Goal: Task Accomplishment & Management: Use online tool/utility

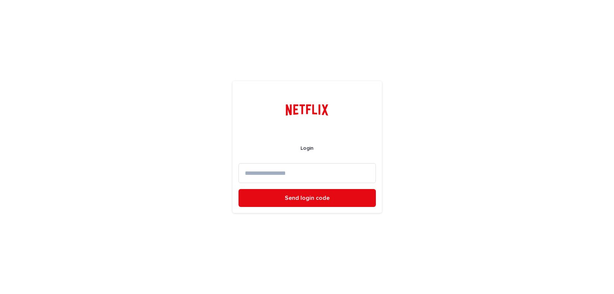
click at [267, 175] on input at bounding box center [307, 173] width 137 height 20
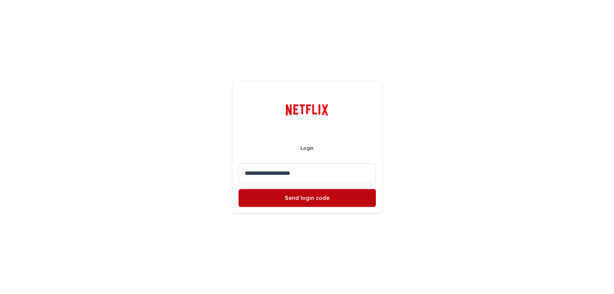
type input "**********"
click at [299, 201] on button "Send login code" at bounding box center [307, 198] width 137 height 18
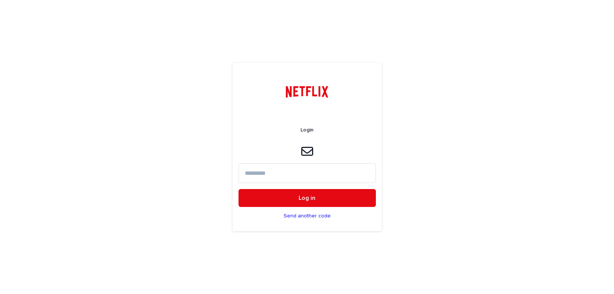
click at [267, 172] on input at bounding box center [307, 173] width 137 height 20
click at [258, 168] on input at bounding box center [307, 173] width 137 height 20
paste input "******"
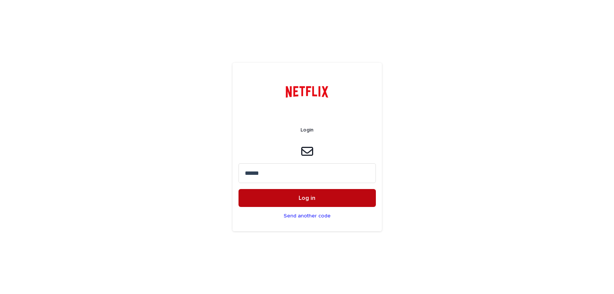
type input "******"
click at [308, 196] on span "Log in" at bounding box center [307, 198] width 17 height 6
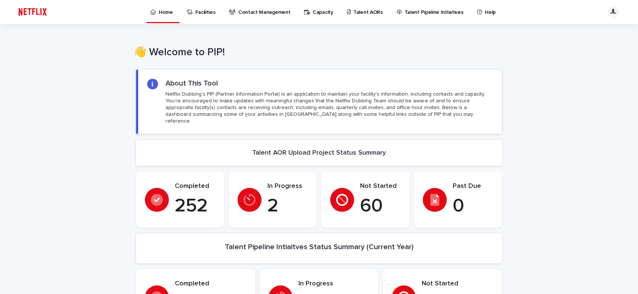
click at [363, 12] on p "Talent AORs" at bounding box center [367, 8] width 29 height 16
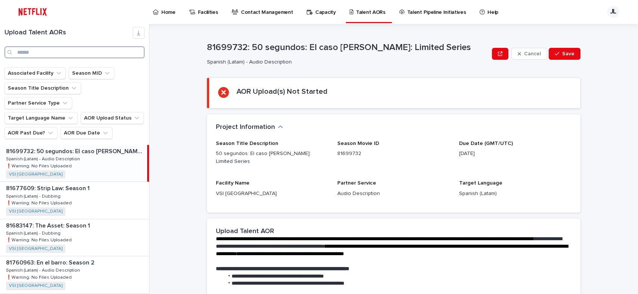
click at [32, 51] on input "Search" at bounding box center [74, 52] width 140 height 12
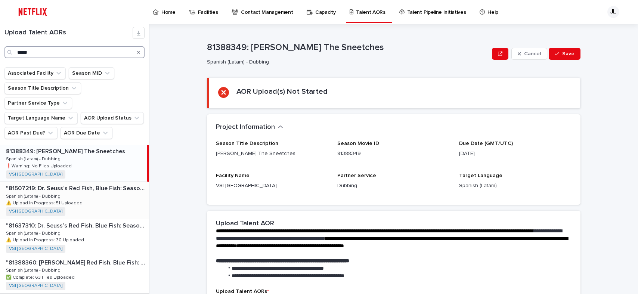
type input "*****"
click at [73, 196] on div ""81507219: [PERSON_NAME] Red Fish, Blue Fish: Season 2" "81507219: [PERSON_NAME…" at bounding box center [74, 200] width 149 height 37
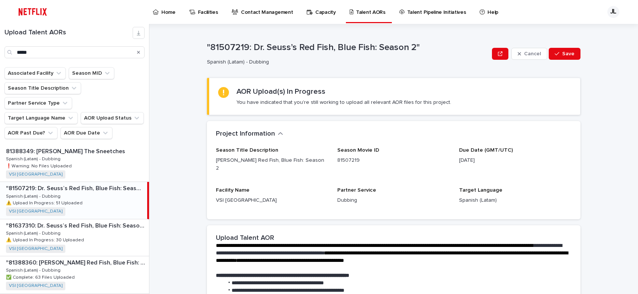
click at [74, 199] on p "⚠️ Upload In Progress: 51 Uploaded" at bounding box center [45, 202] width 78 height 7
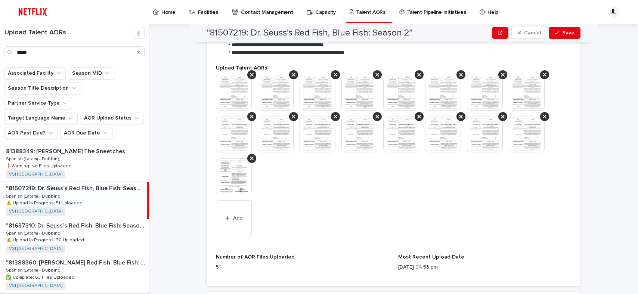
scroll to position [239, 0]
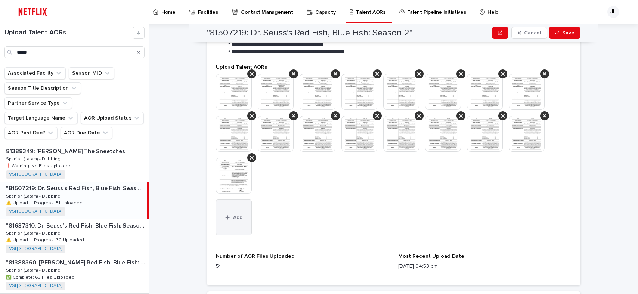
click at [227, 206] on button "Add" at bounding box center [234, 217] width 36 height 36
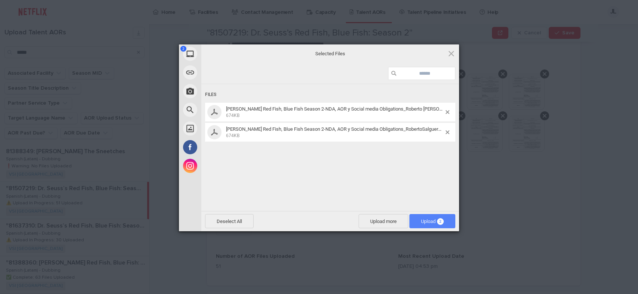
click at [433, 221] on span "Upload 2" at bounding box center [432, 221] width 23 height 6
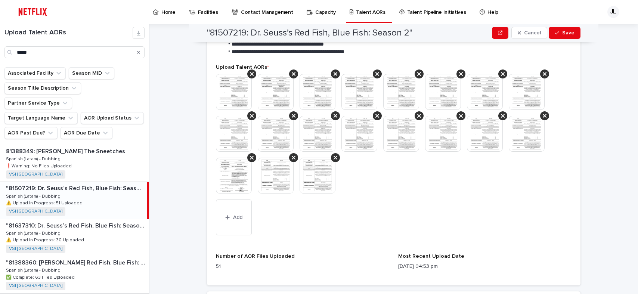
click at [279, 174] on img at bounding box center [276, 176] width 36 height 36
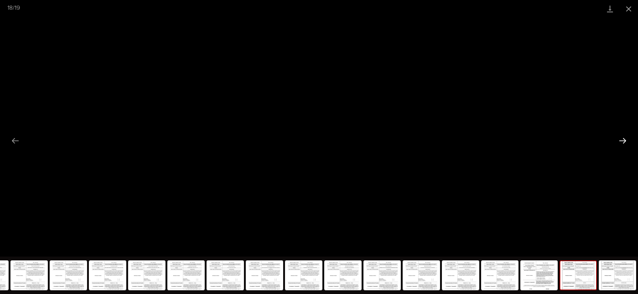
click at [614, 140] on button "Next slide" at bounding box center [622, 140] width 16 height 15
click at [614, 10] on button "Close gallery" at bounding box center [628, 9] width 19 height 18
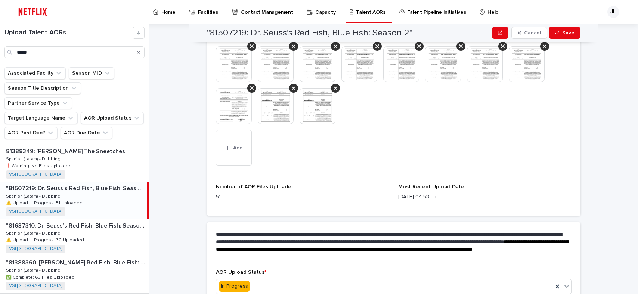
scroll to position [335, 0]
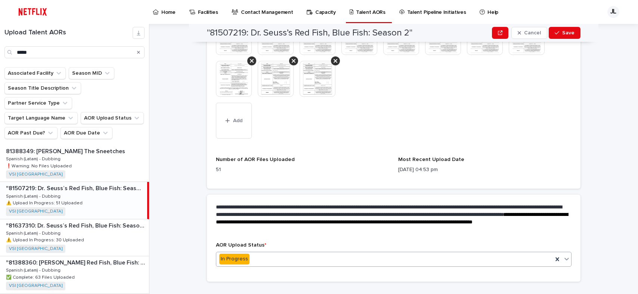
click at [565, 258] on icon at bounding box center [566, 259] width 4 height 3
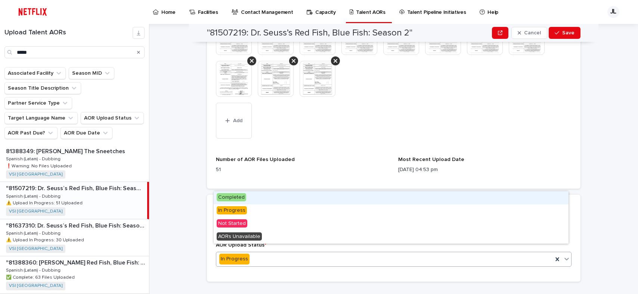
click at [226, 194] on span "Completed" at bounding box center [231, 197] width 29 height 8
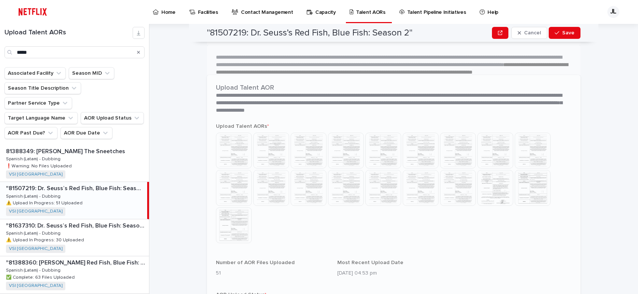
scroll to position [206, 0]
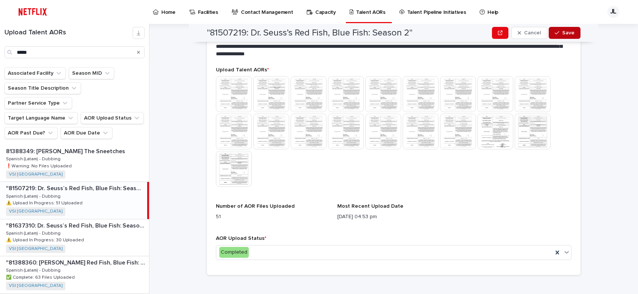
click at [562, 35] on span "Save" at bounding box center [568, 32] width 12 height 5
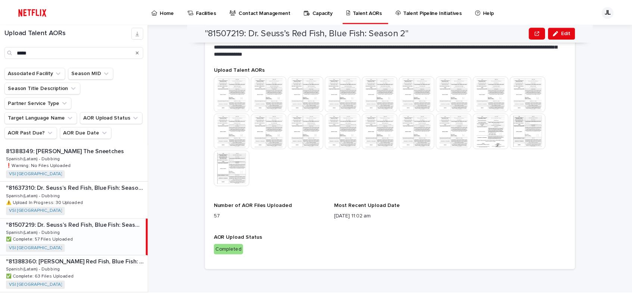
scroll to position [202, 0]
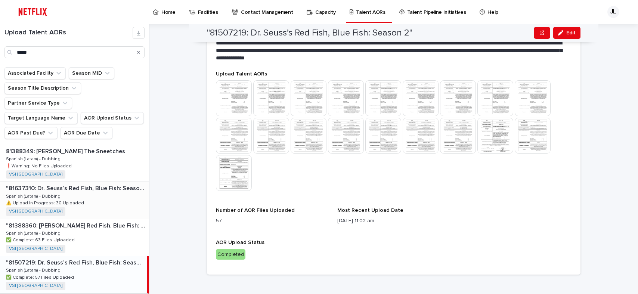
click at [84, 185] on div ""81637310: [PERSON_NAME] Red Fish, Blue Fish: Season 3" "81637310: [PERSON_NAME…" at bounding box center [74, 200] width 149 height 37
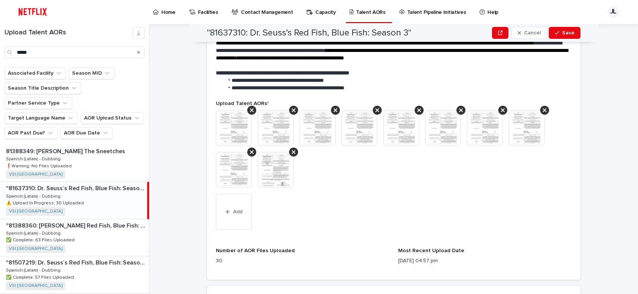
click at [78, 199] on p "⚠️ Upload In Progress: 30 Uploaded" at bounding box center [46, 202] width 80 height 7
click at [234, 209] on span "Add" at bounding box center [237, 211] width 9 height 5
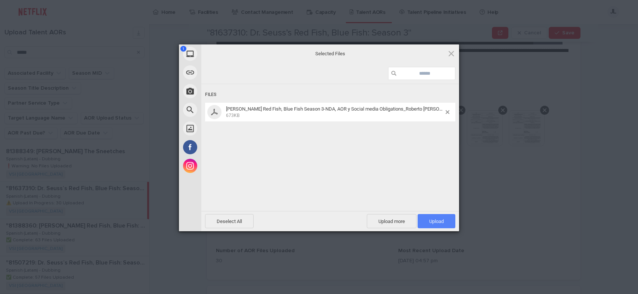
click at [435, 220] on span "Upload 1" at bounding box center [436, 221] width 15 height 6
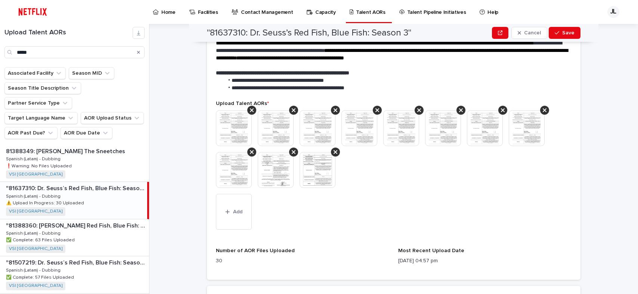
click at [311, 161] on img at bounding box center [317, 170] width 36 height 36
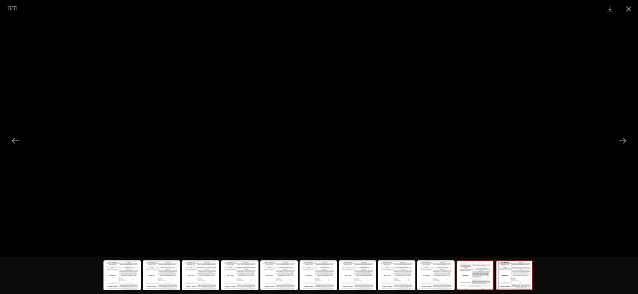
click at [475, 283] on img at bounding box center [475, 275] width 36 height 28
click at [614, 4] on button "Close gallery" at bounding box center [628, 9] width 19 height 18
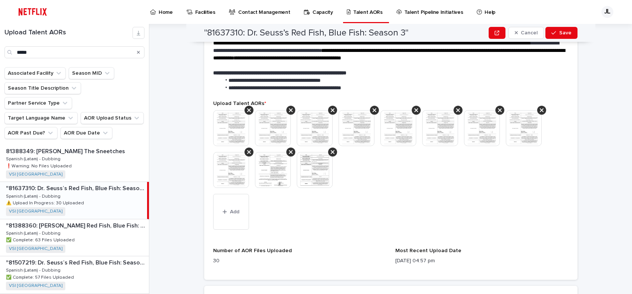
click at [485, 207] on div "This file cannot be opened Download File Add" at bounding box center [390, 171] width 355 height 122
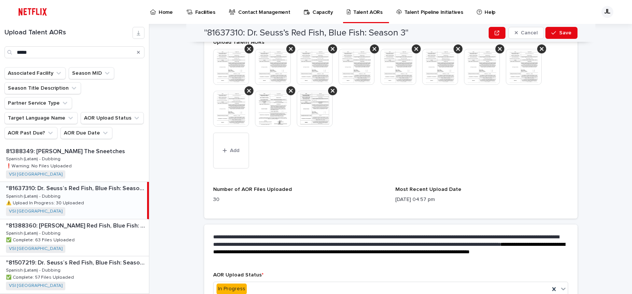
scroll to position [300, 0]
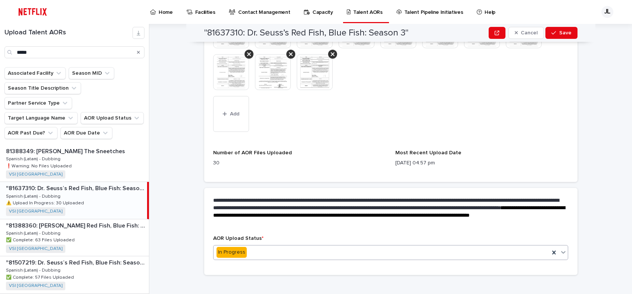
click at [561, 251] on icon at bounding box center [563, 252] width 4 height 3
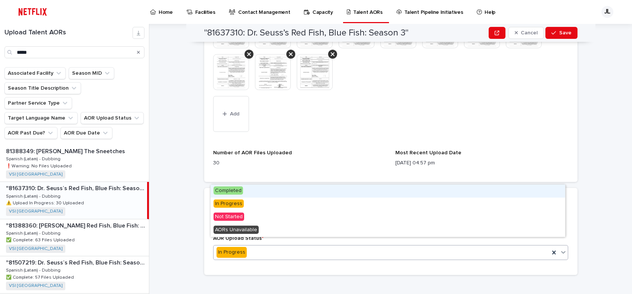
click at [336, 185] on div "Completed" at bounding box center [388, 190] width 355 height 13
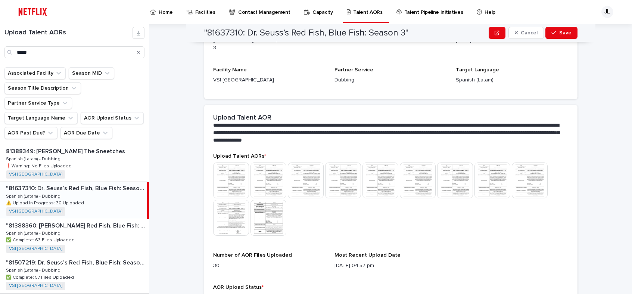
scroll to position [115, 0]
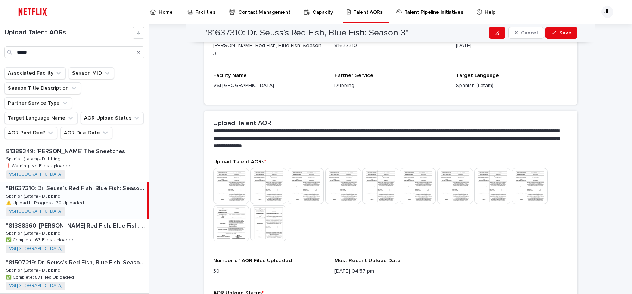
click at [602, 261] on div "**********" at bounding box center [395, 159] width 474 height 270
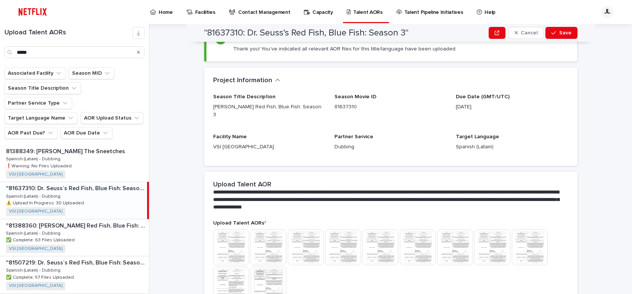
scroll to position [0, 0]
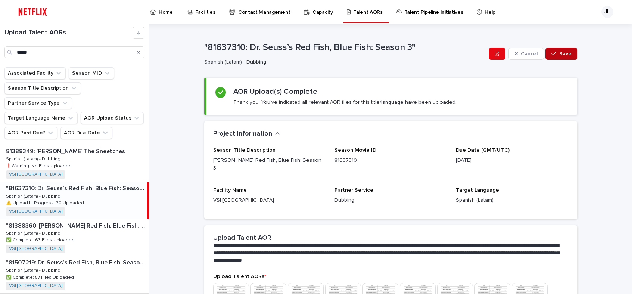
click at [559, 52] on span "Save" at bounding box center [565, 53] width 12 height 5
